Goal: Task Accomplishment & Management: Manage account settings

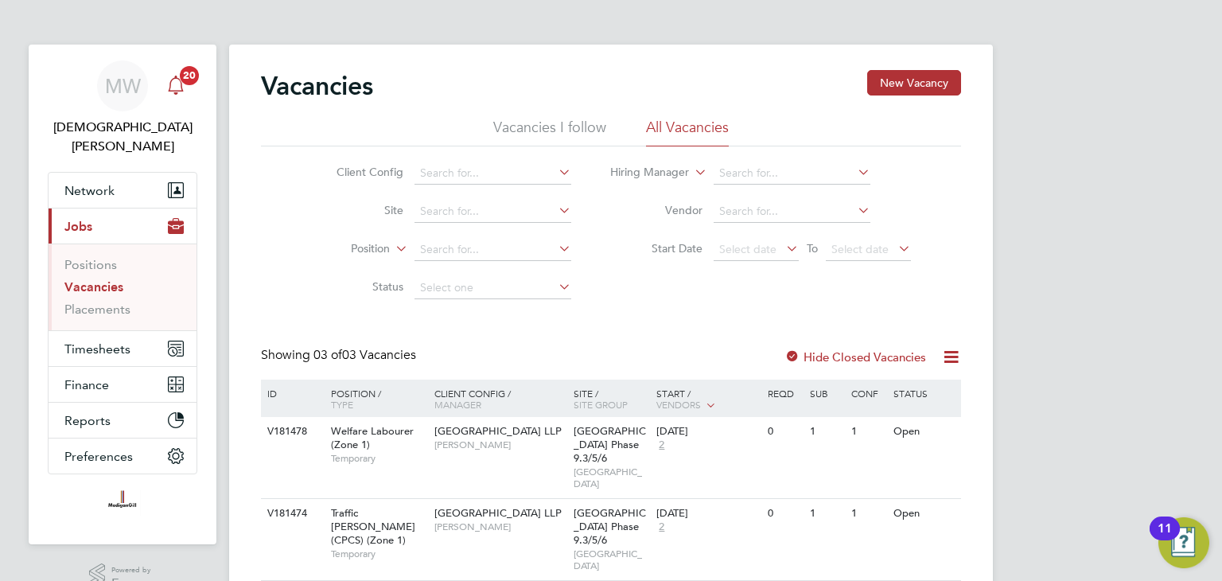
click at [188, 80] on span "20" at bounding box center [189, 75] width 19 height 19
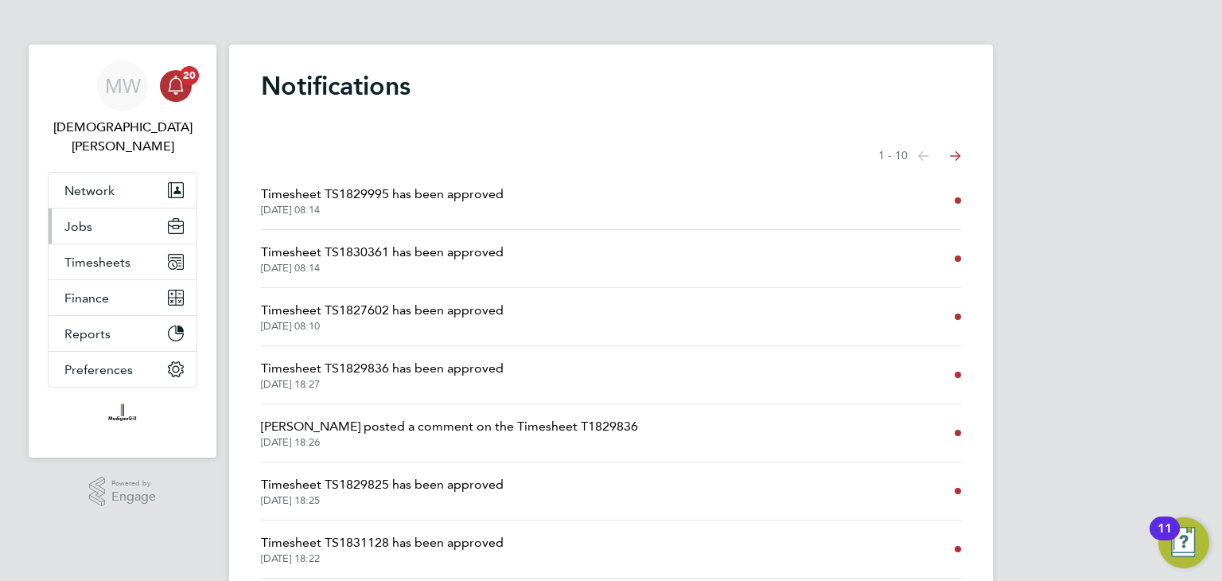
click at [88, 219] on span "Jobs" at bounding box center [78, 226] width 28 height 15
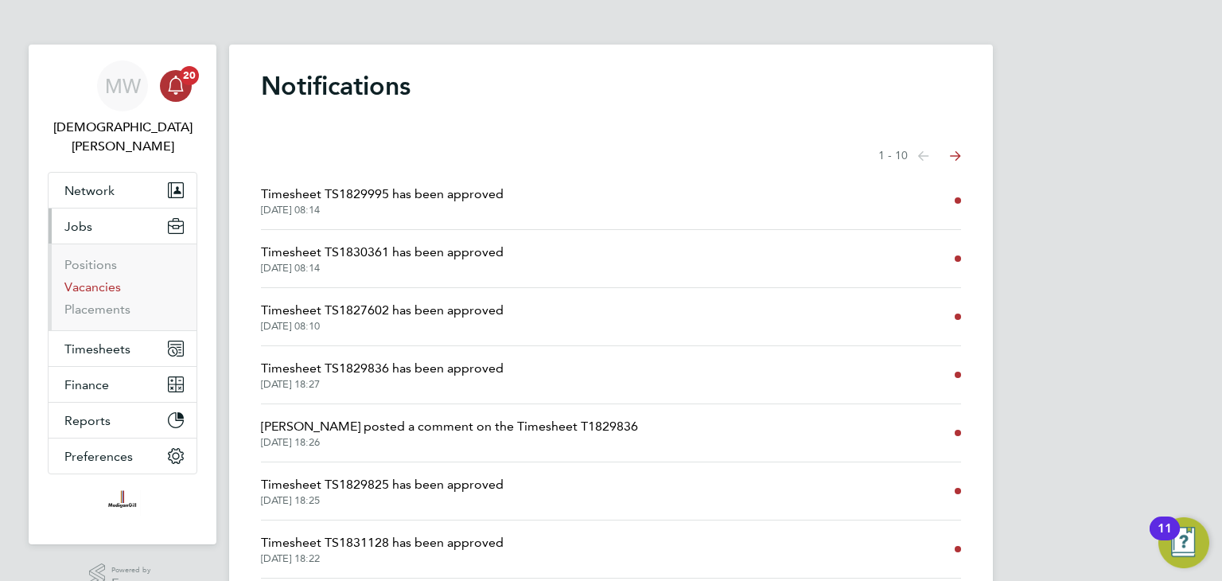
click at [99, 279] on link "Vacancies" at bounding box center [92, 286] width 56 height 15
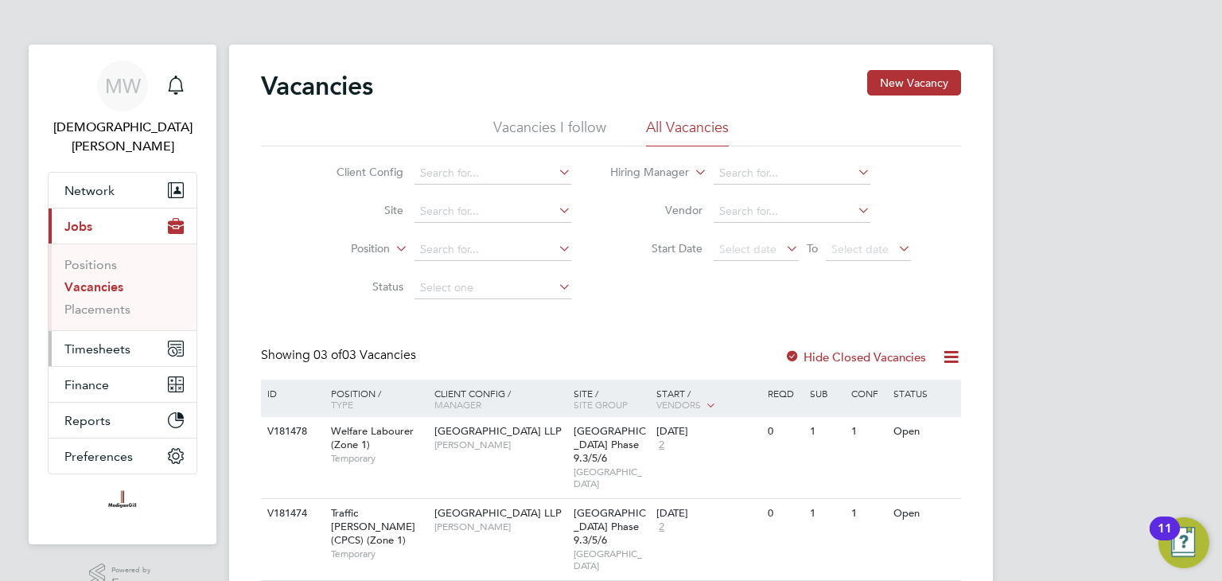
click at [132, 331] on button "Timesheets" at bounding box center [123, 348] width 148 height 35
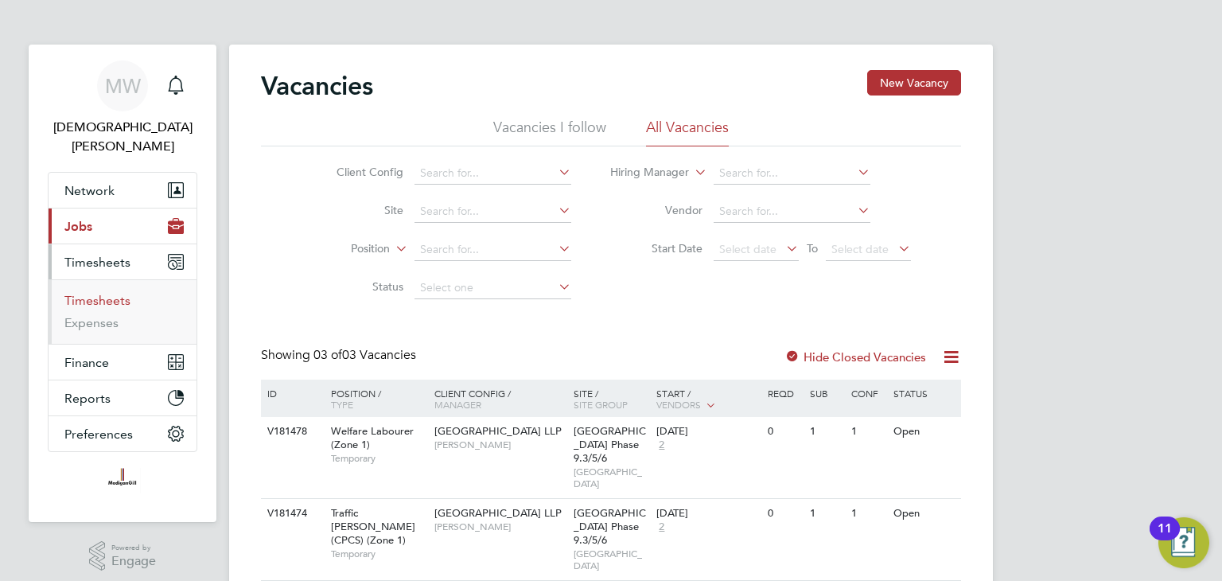
click at [111, 293] on link "Timesheets" at bounding box center [97, 300] width 66 height 15
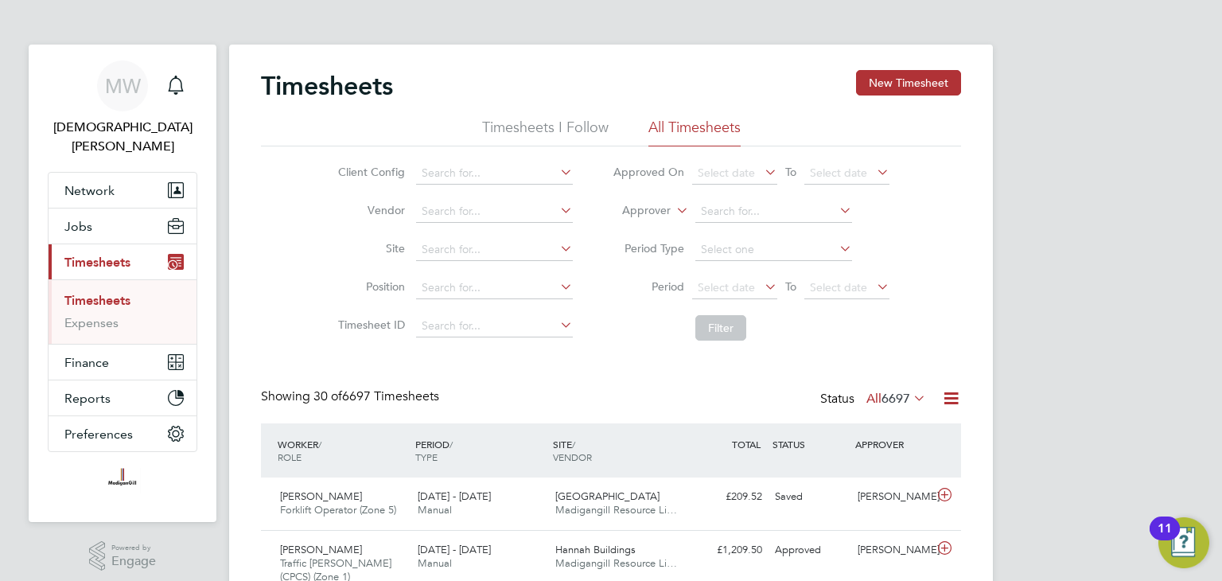
click at [948, 395] on icon at bounding box center [951, 398] width 20 height 20
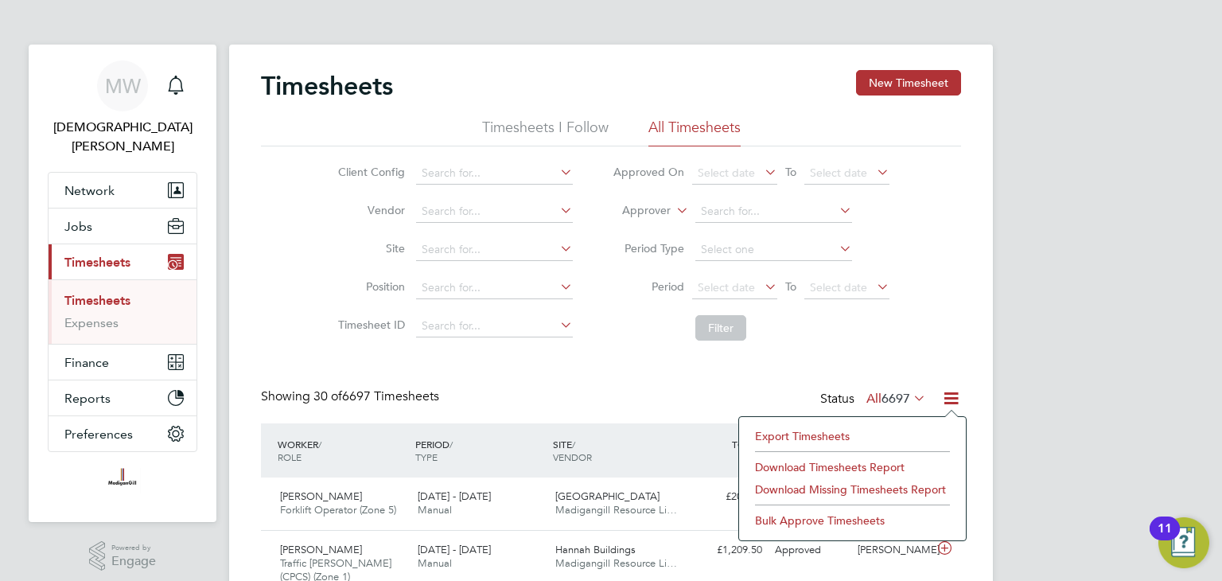
click at [814, 430] on li "Export Timesheets" at bounding box center [852, 436] width 211 height 22
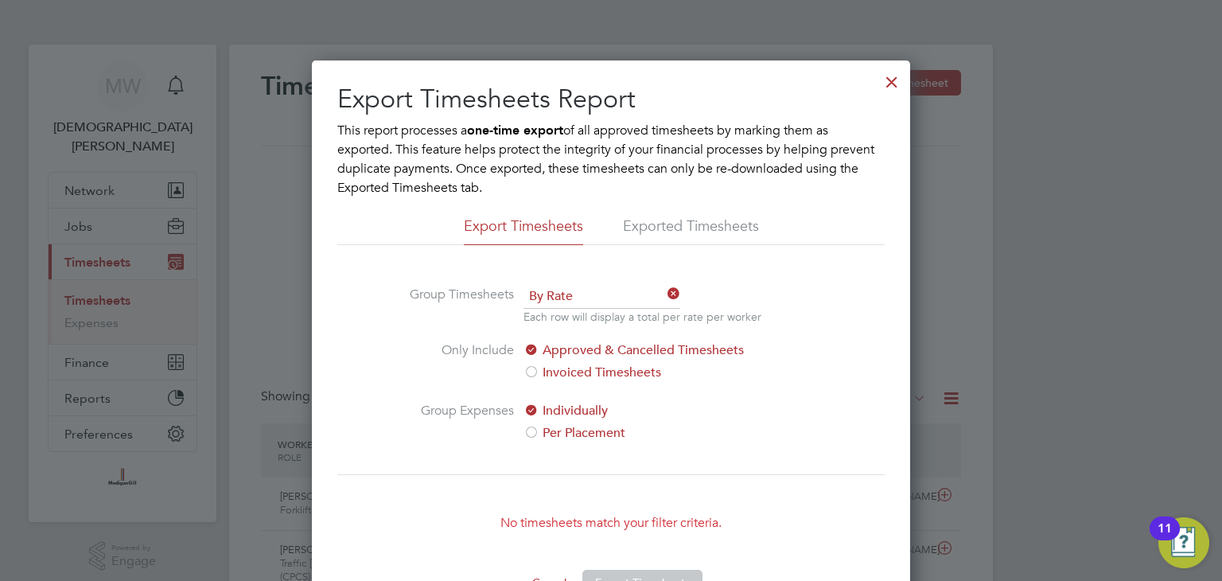
click at [890, 76] on div at bounding box center [892, 78] width 29 height 29
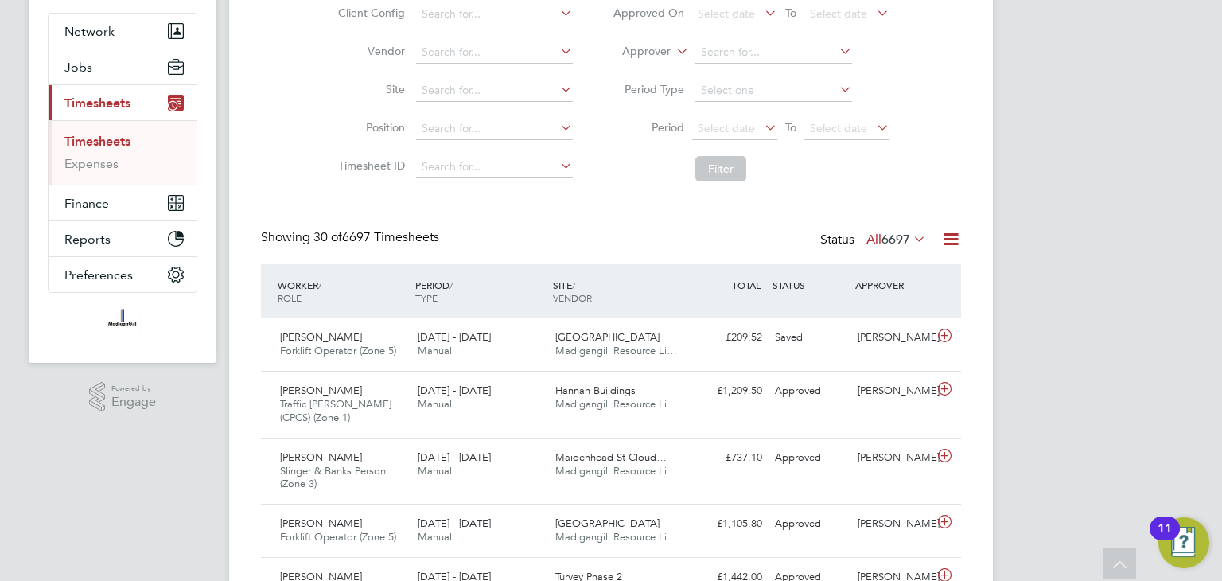
scroll to position [80, 0]
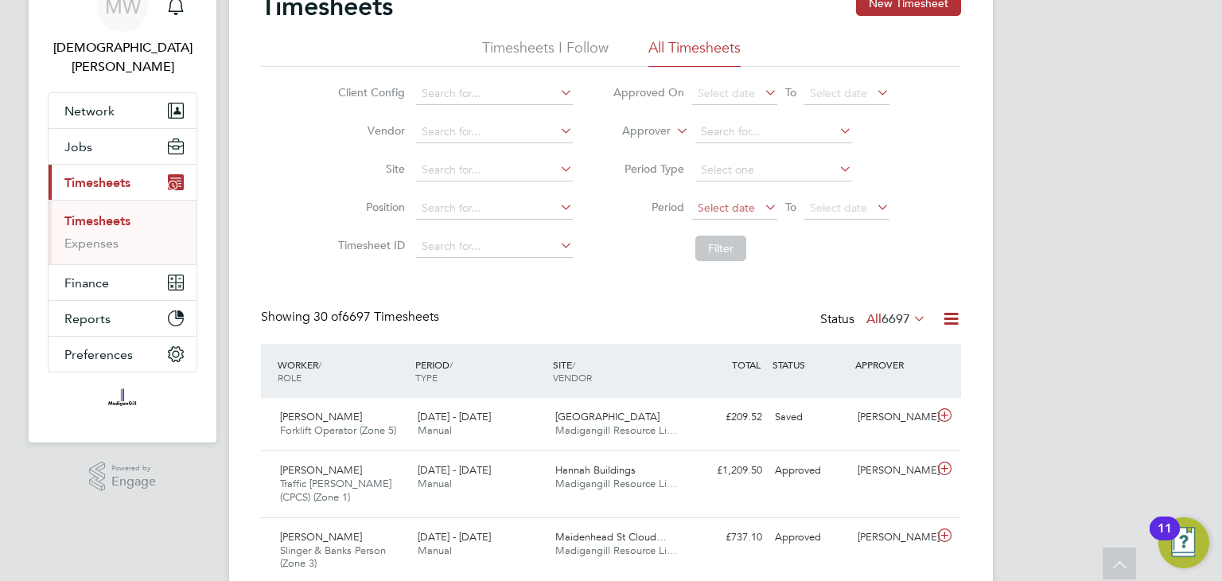
click at [760, 210] on span "Select date" at bounding box center [734, 208] width 85 height 21
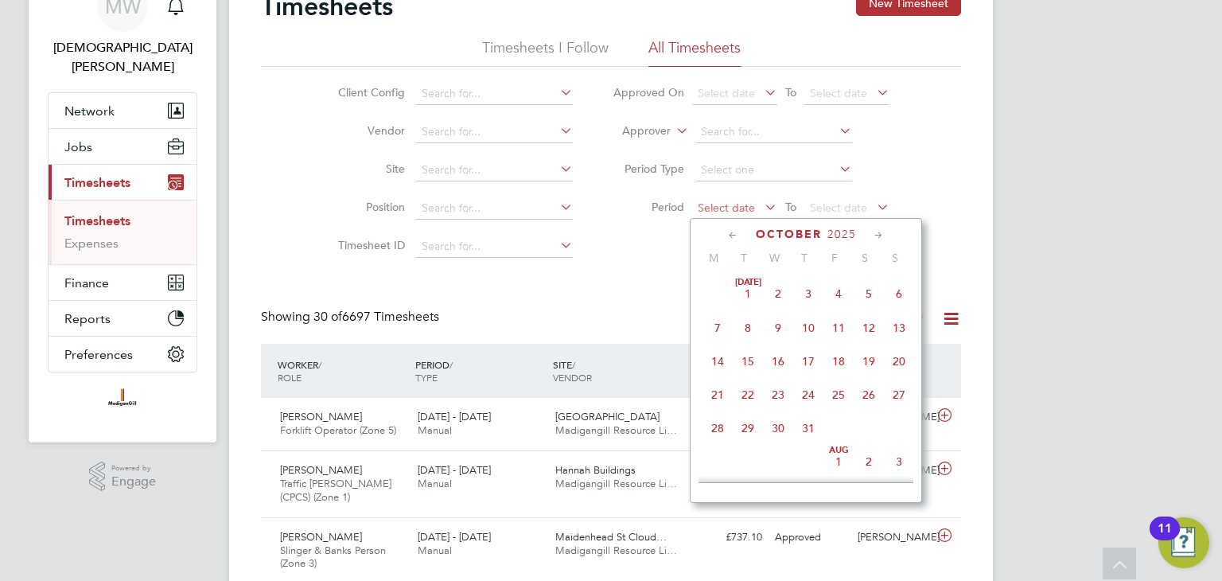
scroll to position [450, 0]
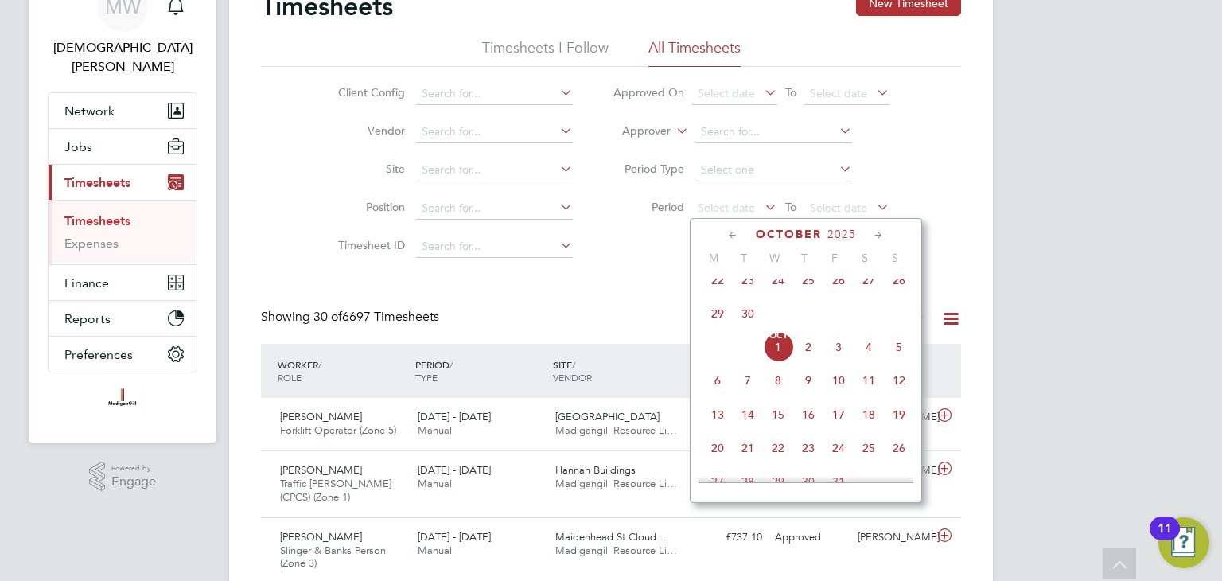
click at [716, 286] on span "22" at bounding box center [718, 280] width 30 height 30
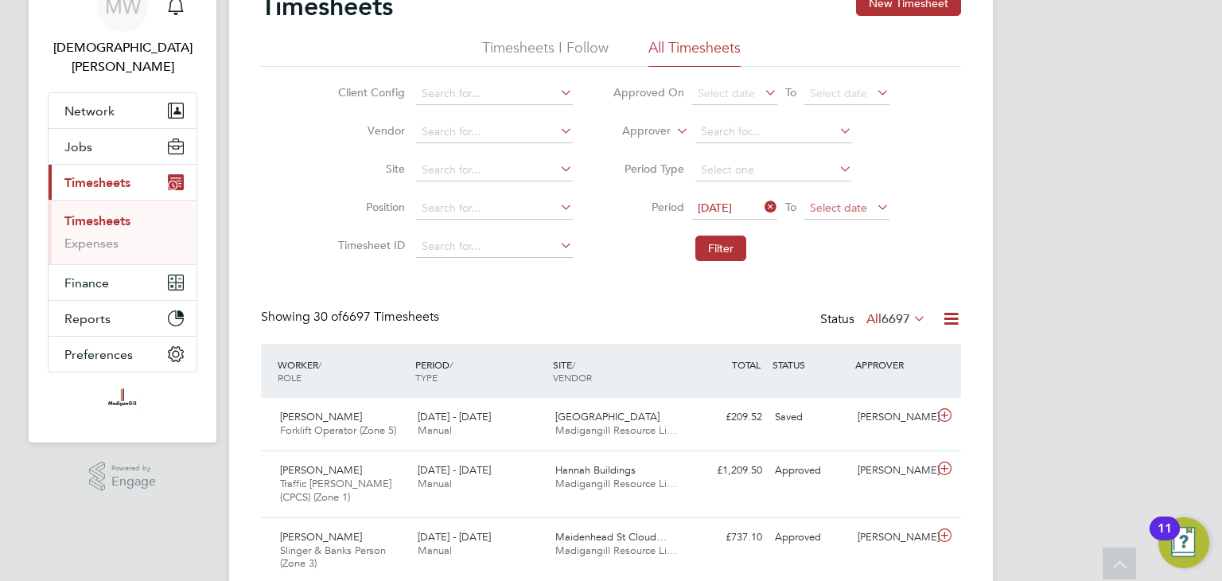
click at [844, 199] on span "Select date" at bounding box center [846, 208] width 85 height 21
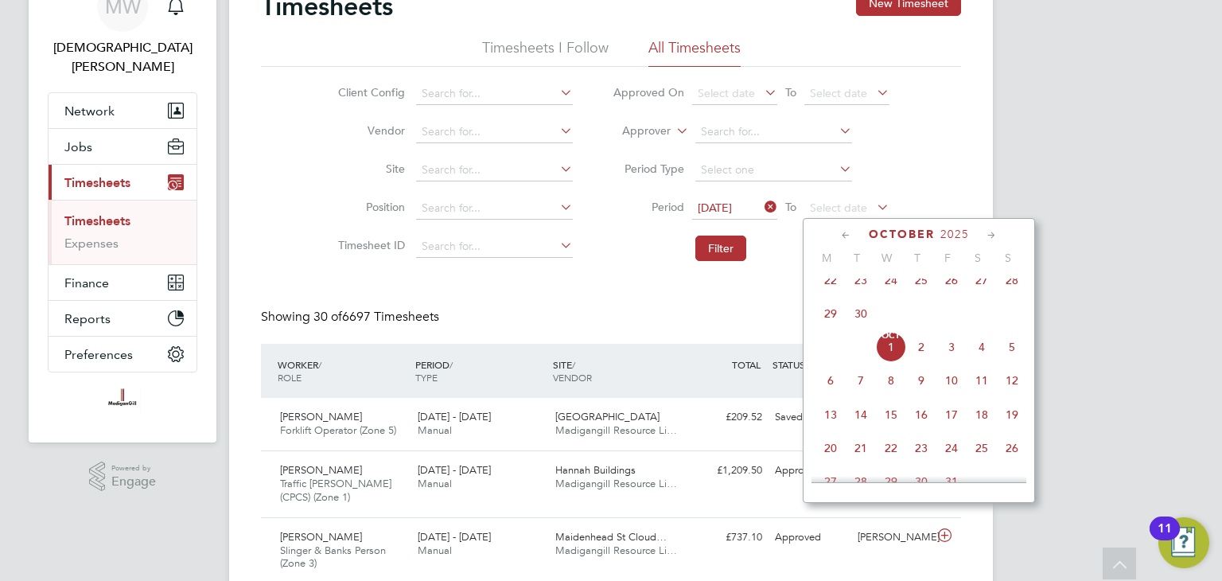
click at [1014, 293] on span "28" at bounding box center [1012, 280] width 30 height 30
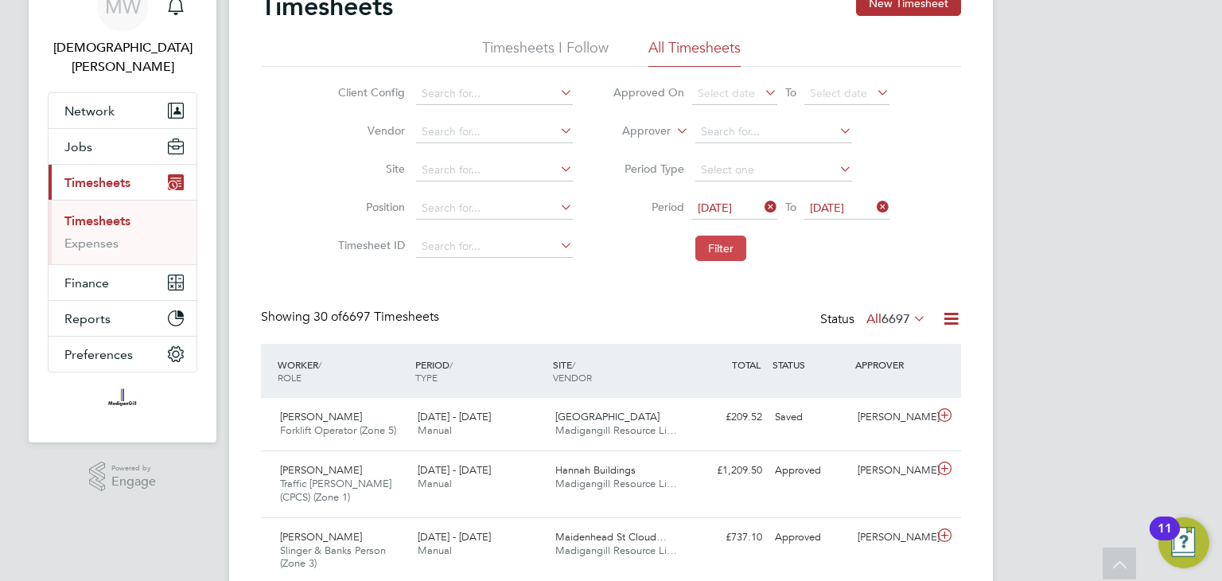
click at [730, 249] on button "Filter" at bounding box center [720, 248] width 51 height 25
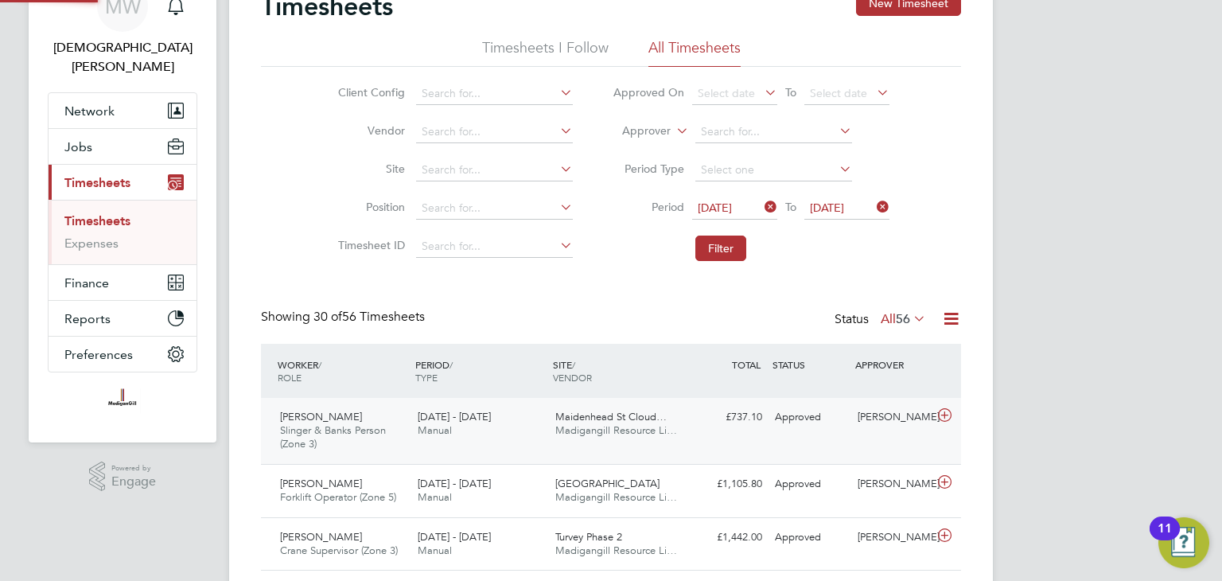
scroll to position [7, 8]
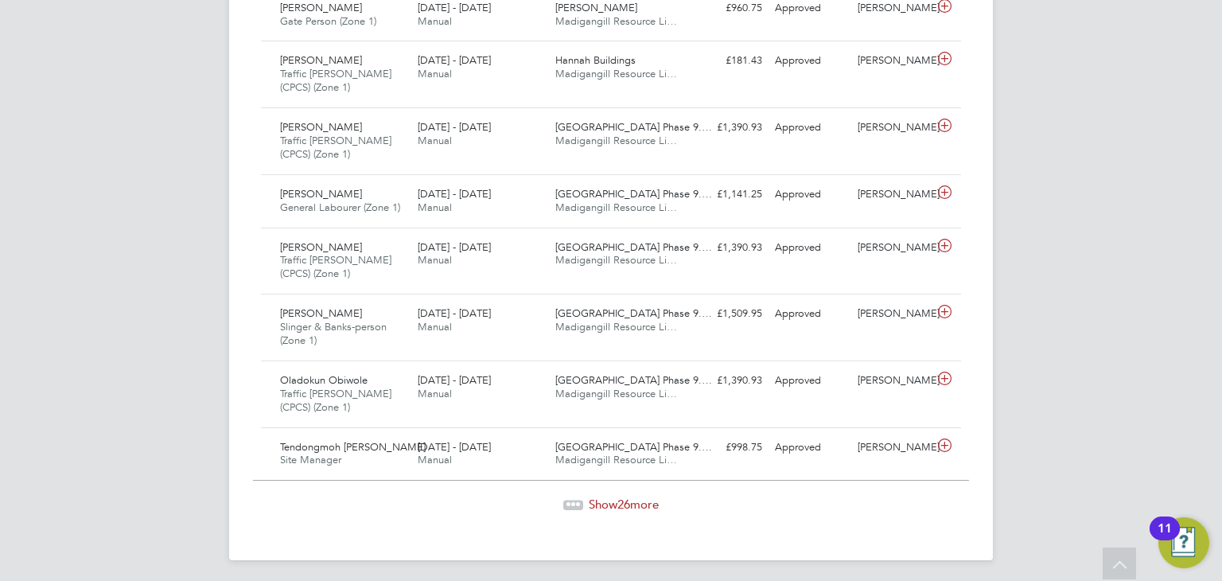
click at [605, 496] on span "Show 26 more" at bounding box center [624, 503] width 70 height 15
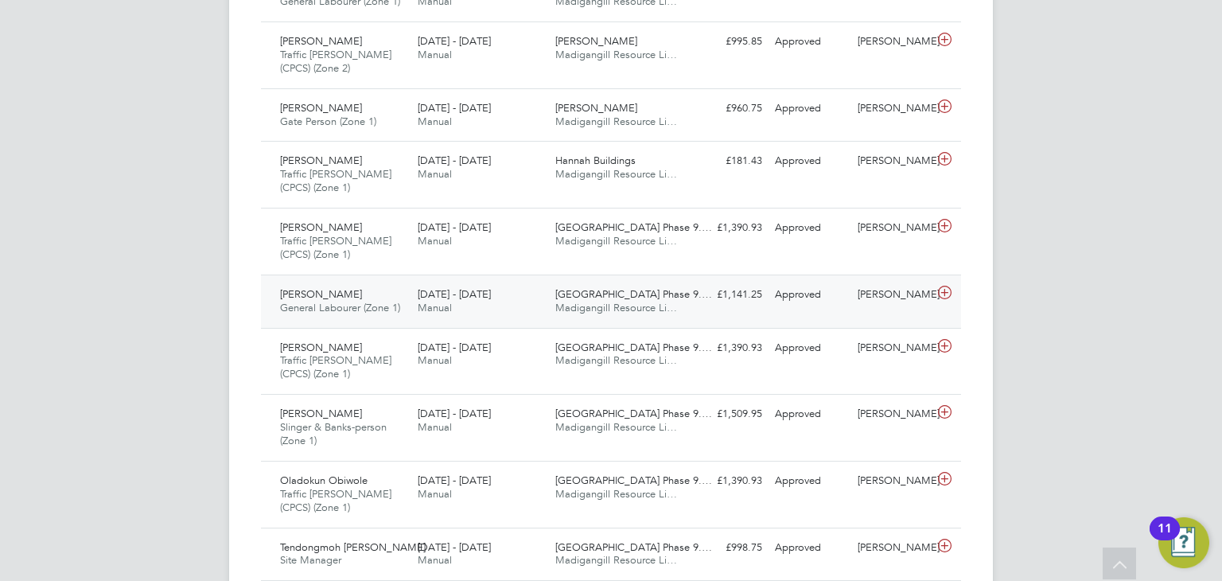
click at [702, 301] on div "£1,141.25 Approved" at bounding box center [727, 295] width 83 height 26
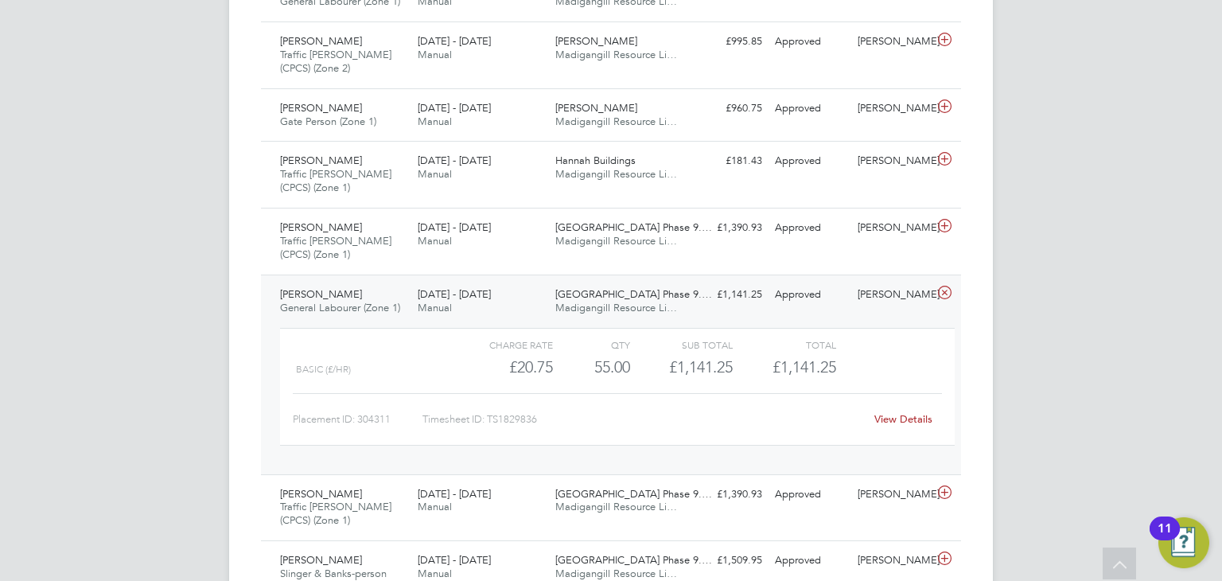
click at [898, 413] on link "View Details" at bounding box center [903, 419] width 58 height 14
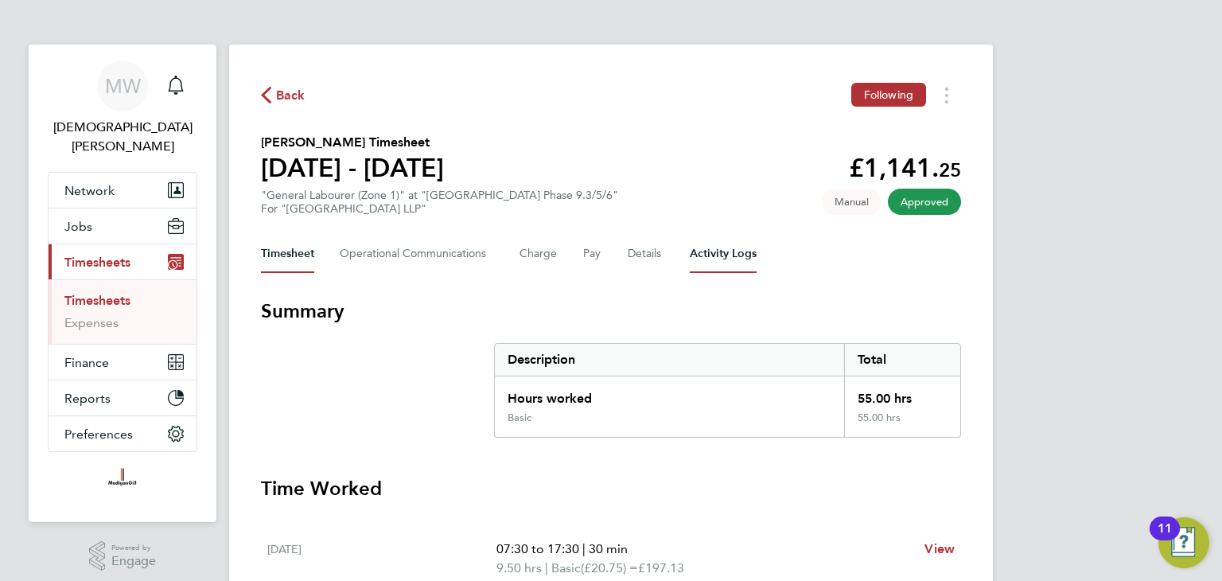
click at [710, 252] on Logs-tab "Activity Logs" at bounding box center [723, 254] width 67 height 38
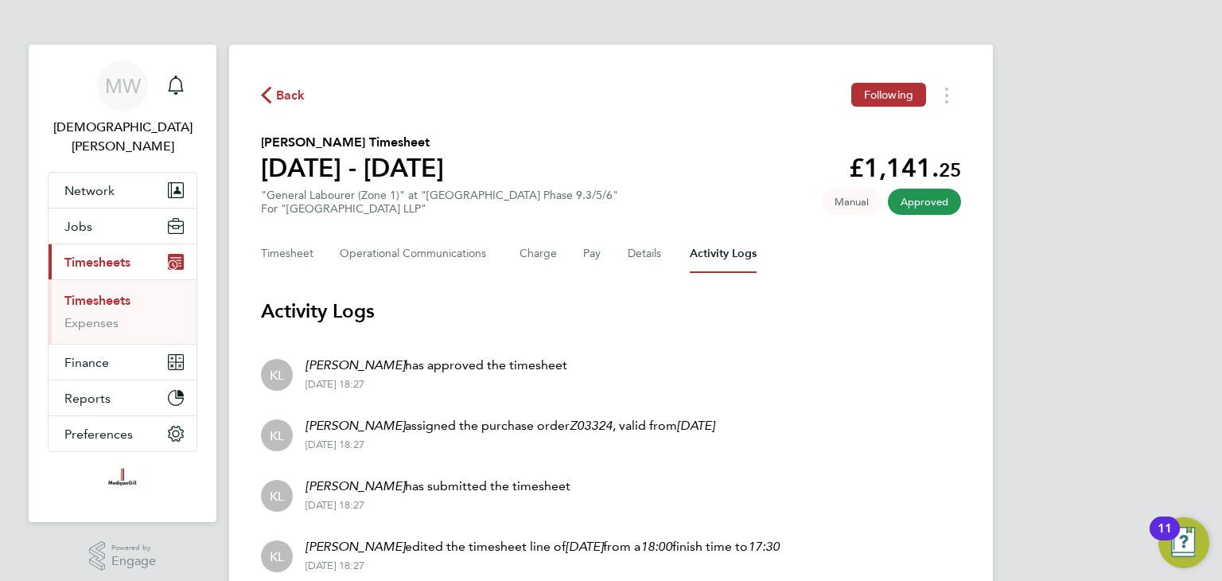
click at [289, 99] on span "Back" at bounding box center [290, 95] width 29 height 19
